Goal: Information Seeking & Learning: Learn about a topic

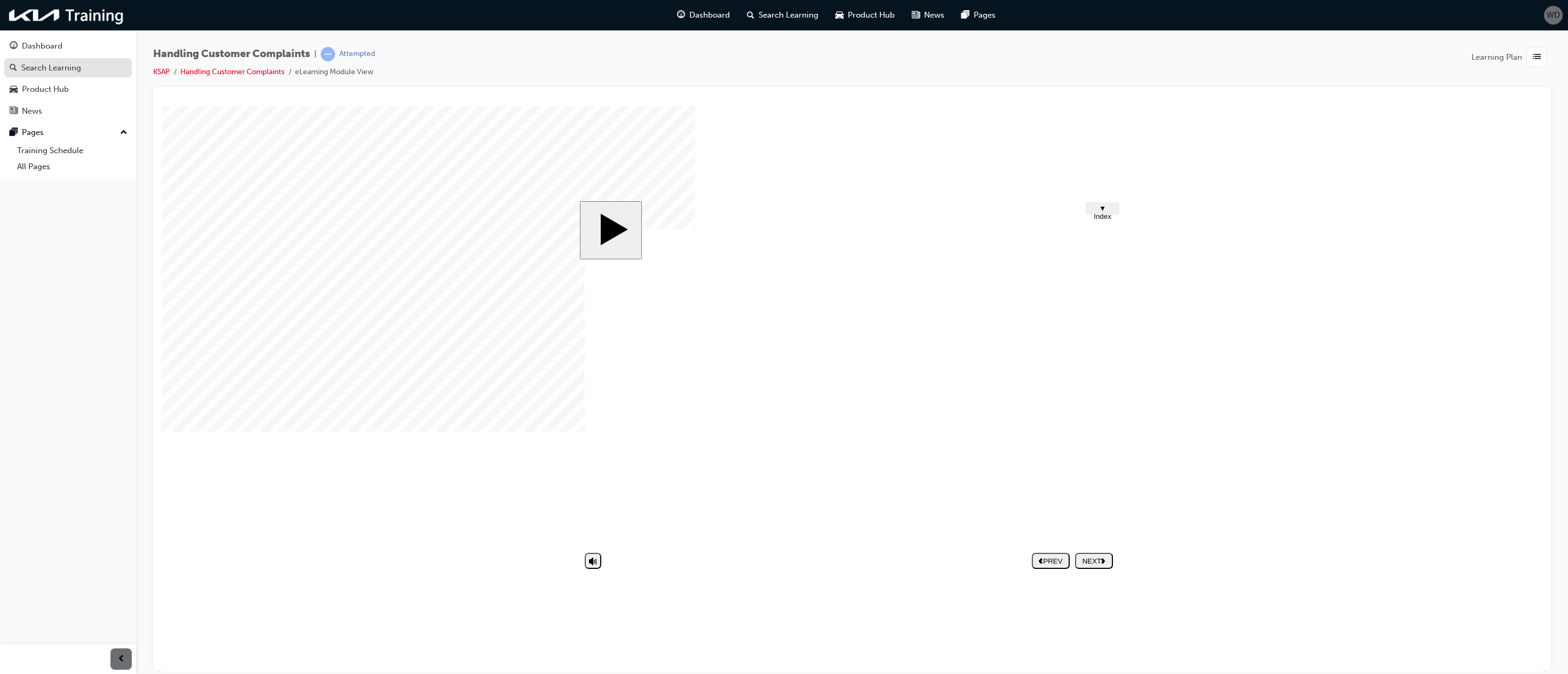
click at [73, 71] on div "Search Learning" at bounding box center [51, 68] width 59 height 12
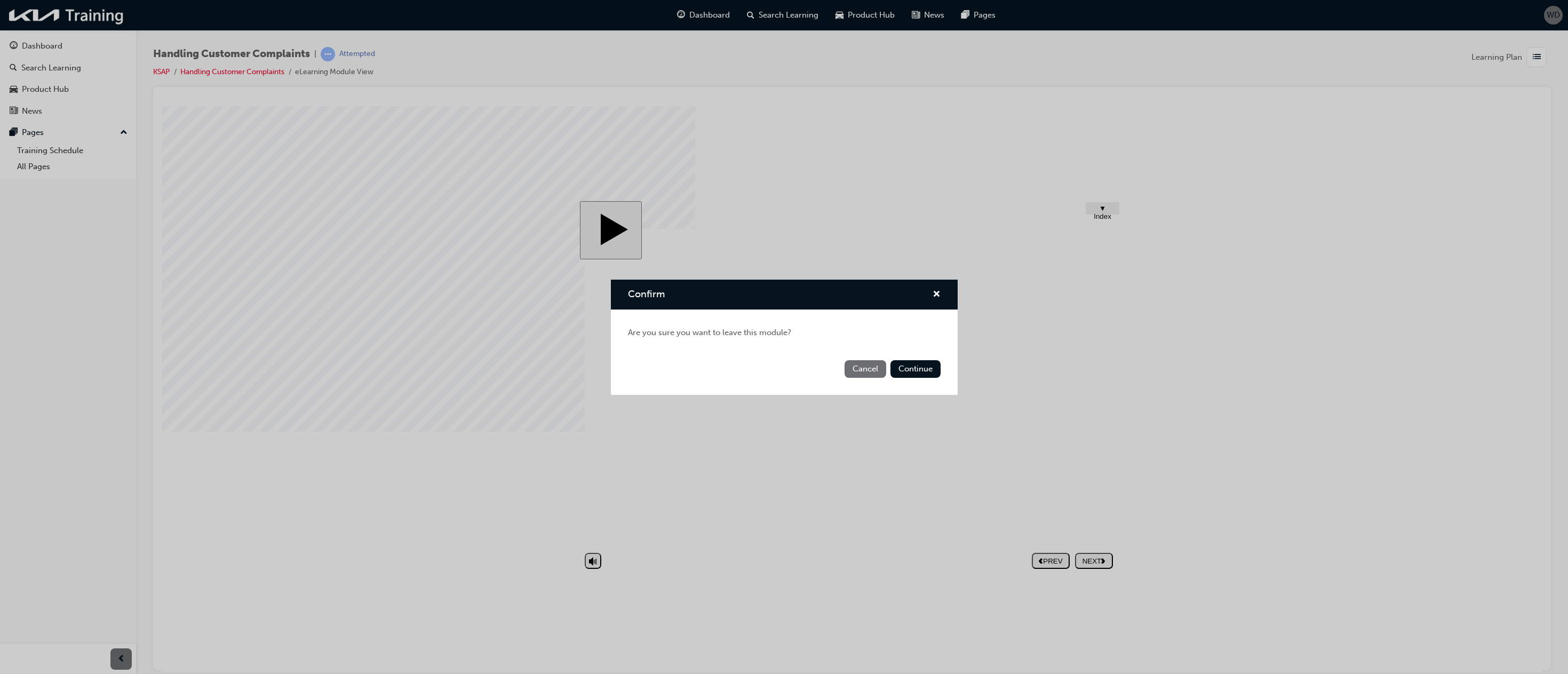
click at [872, 371] on button "Cancel" at bounding box center [864, 368] width 42 height 18
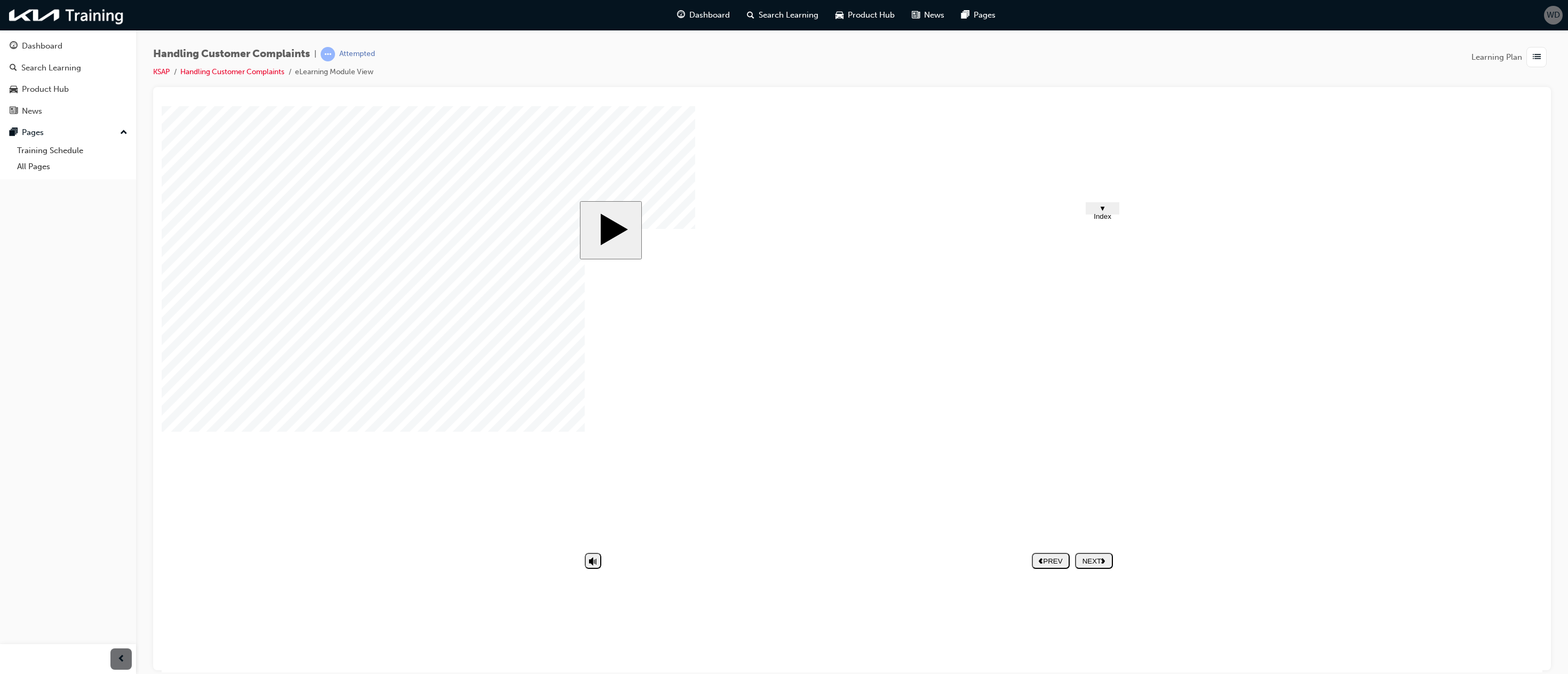
click at [1090, 559] on nav "PREV NEXT SUBMIT" at bounding box center [1072, 560] width 81 height 24
click at [705, 19] on span "Dashboard" at bounding box center [709, 15] width 41 height 12
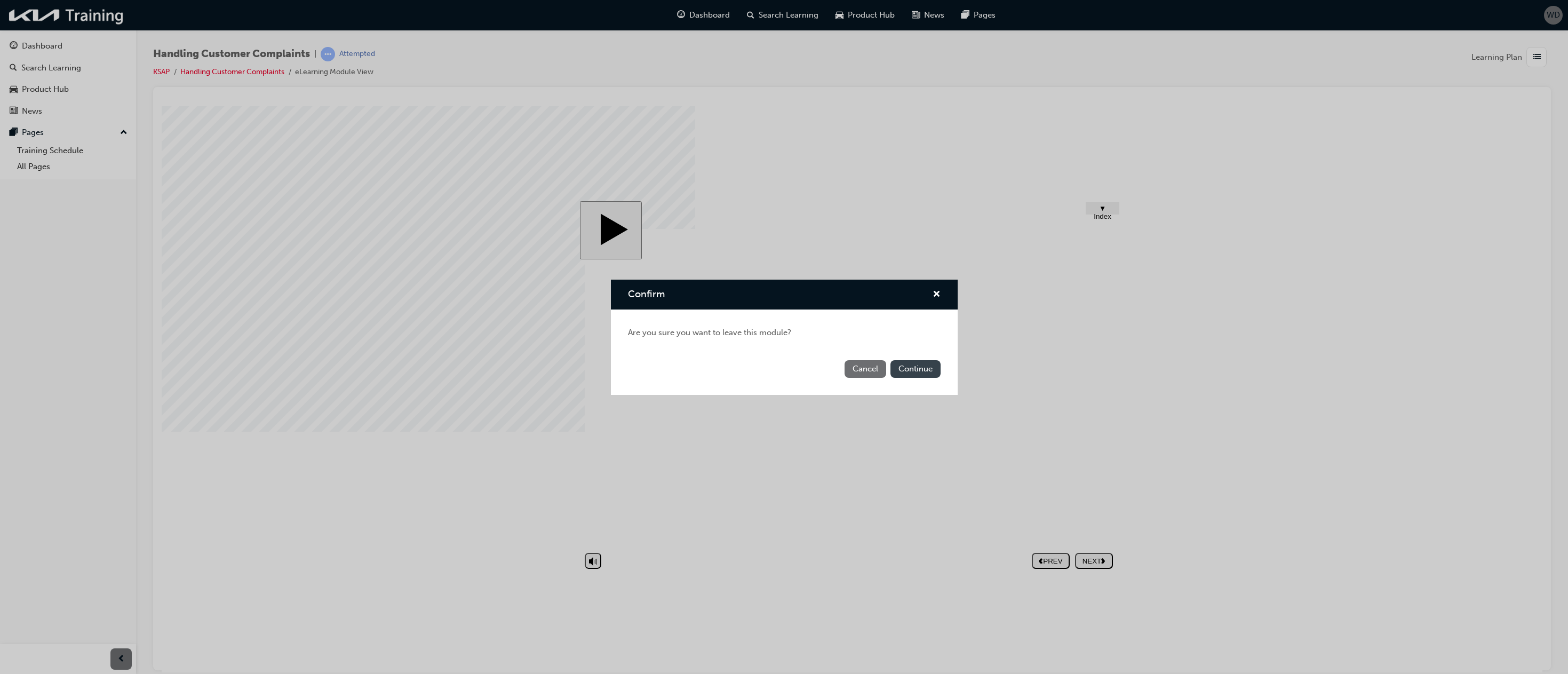
click at [917, 373] on button "Continue" at bounding box center [916, 368] width 50 height 18
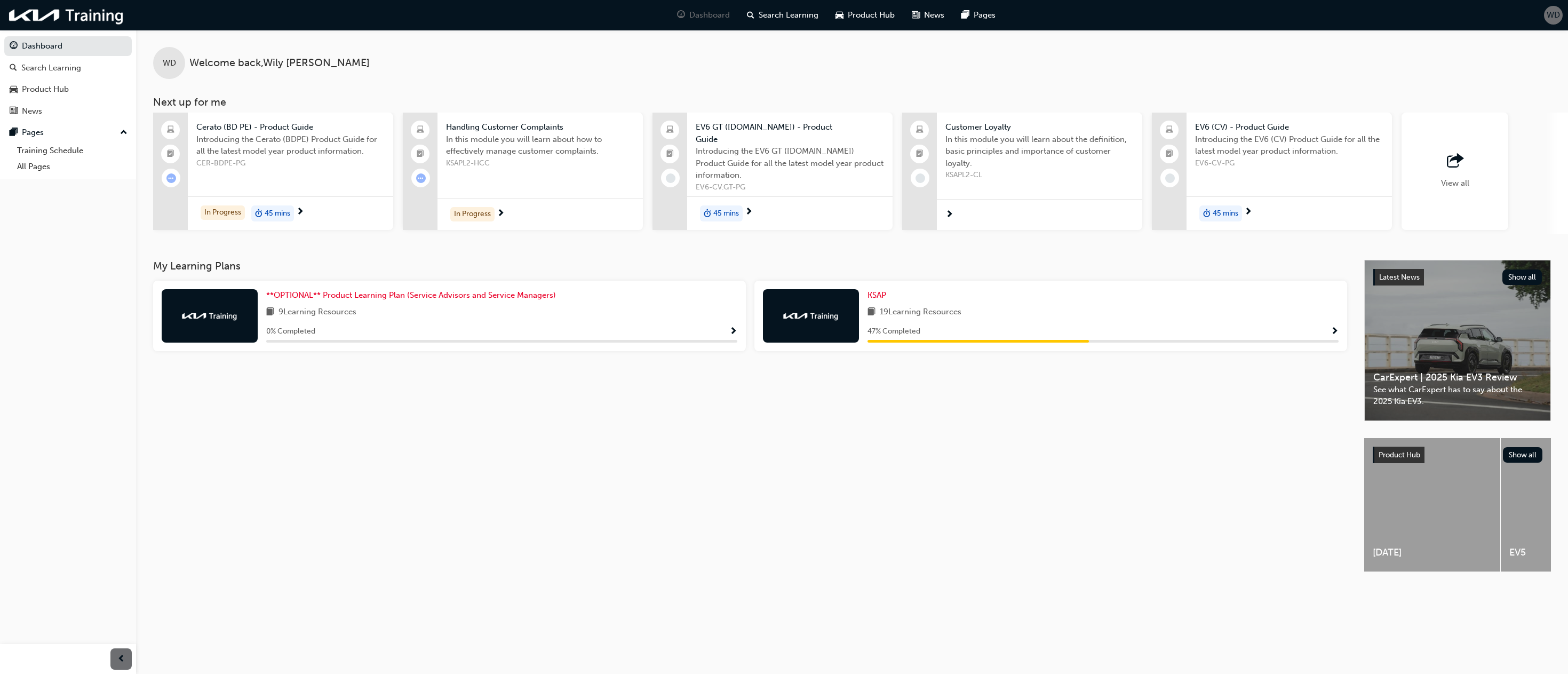
click at [1334, 327] on span "Show Progress" at bounding box center [1334, 332] width 8 height 9
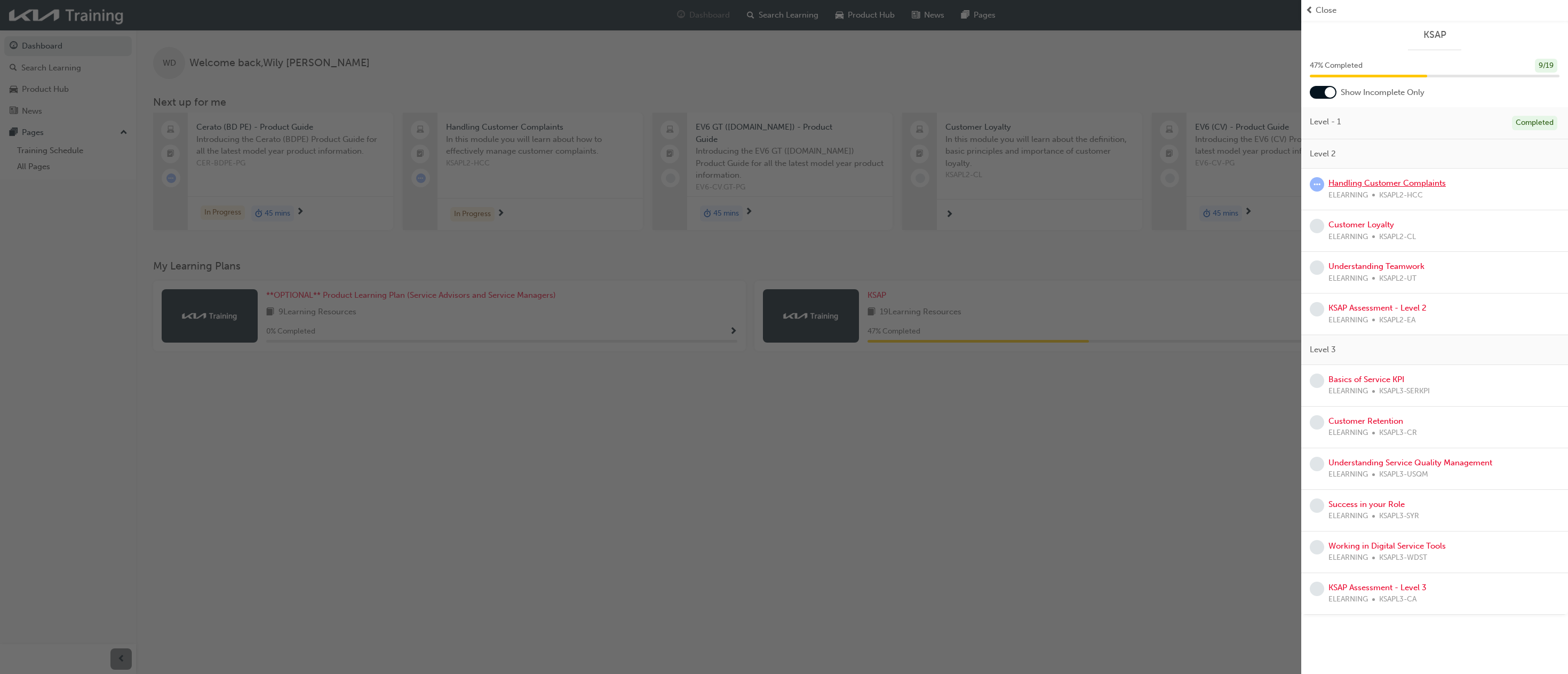
click at [1403, 183] on link "Handling Customer Complaints" at bounding box center [1387, 183] width 117 height 9
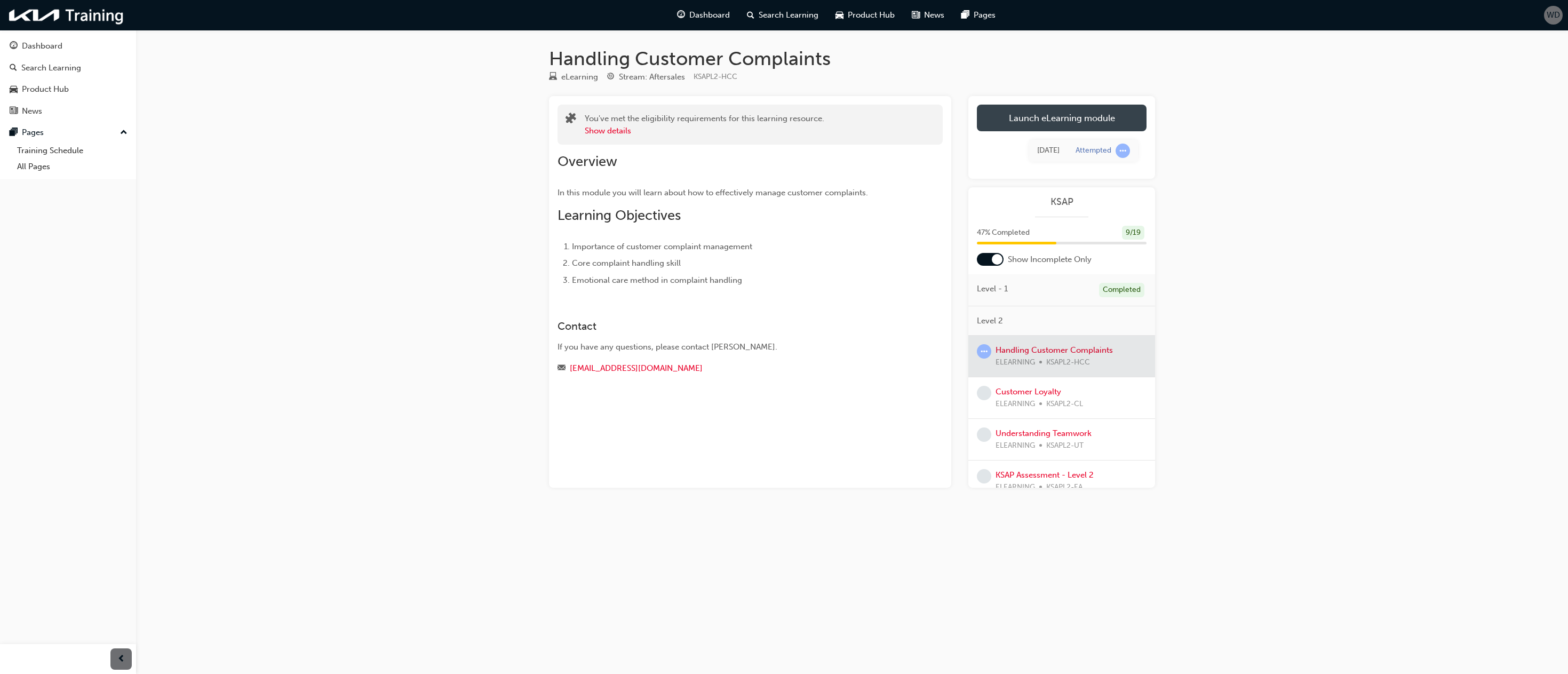
click at [1022, 112] on link "Launch eLearning module" at bounding box center [1061, 117] width 169 height 27
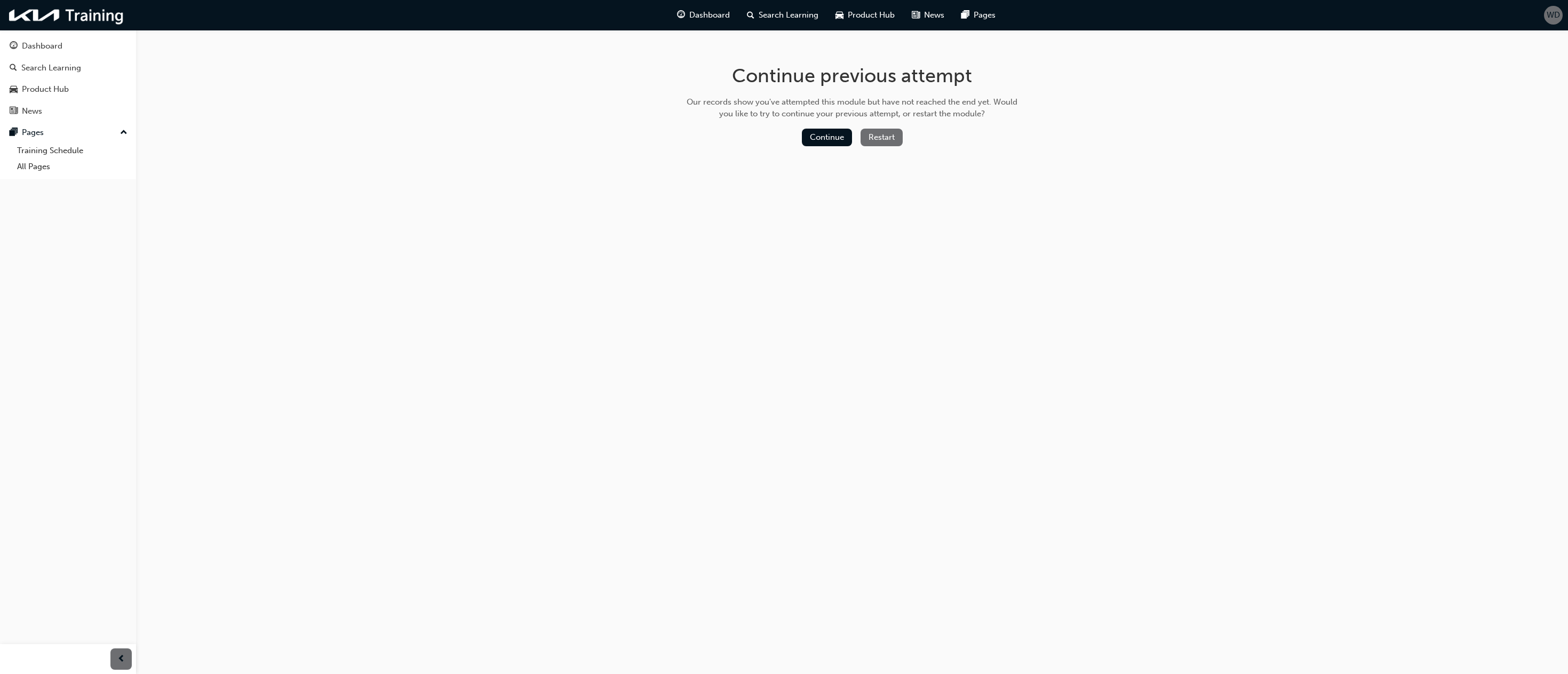
click at [889, 134] on button "Restart" at bounding box center [881, 137] width 42 height 18
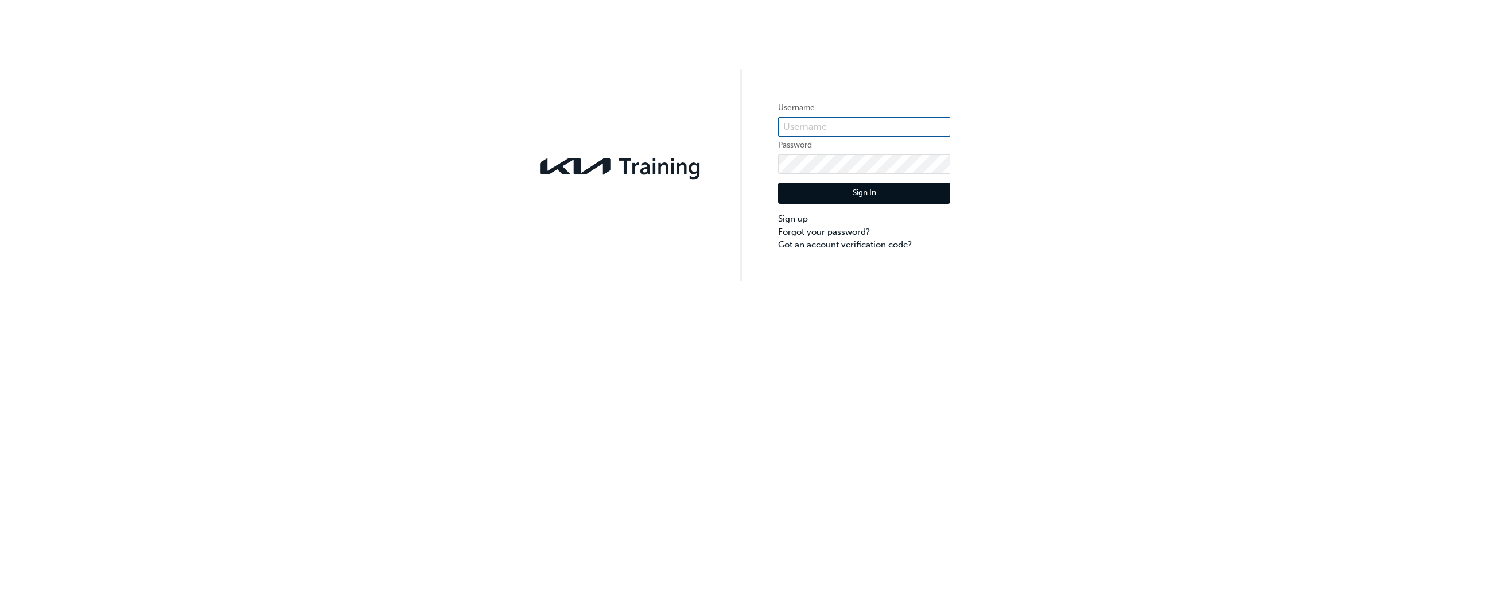
click at [845, 130] on input "text" at bounding box center [864, 127] width 172 height 20
click at [801, 133] on input "text" at bounding box center [864, 127] width 172 height 20
paste input "KAU83116D3"
type input "KAU83116D3"
click at [839, 191] on button "Sign In" at bounding box center [864, 193] width 172 height 22
